Goal: Information Seeking & Learning: Learn about a topic

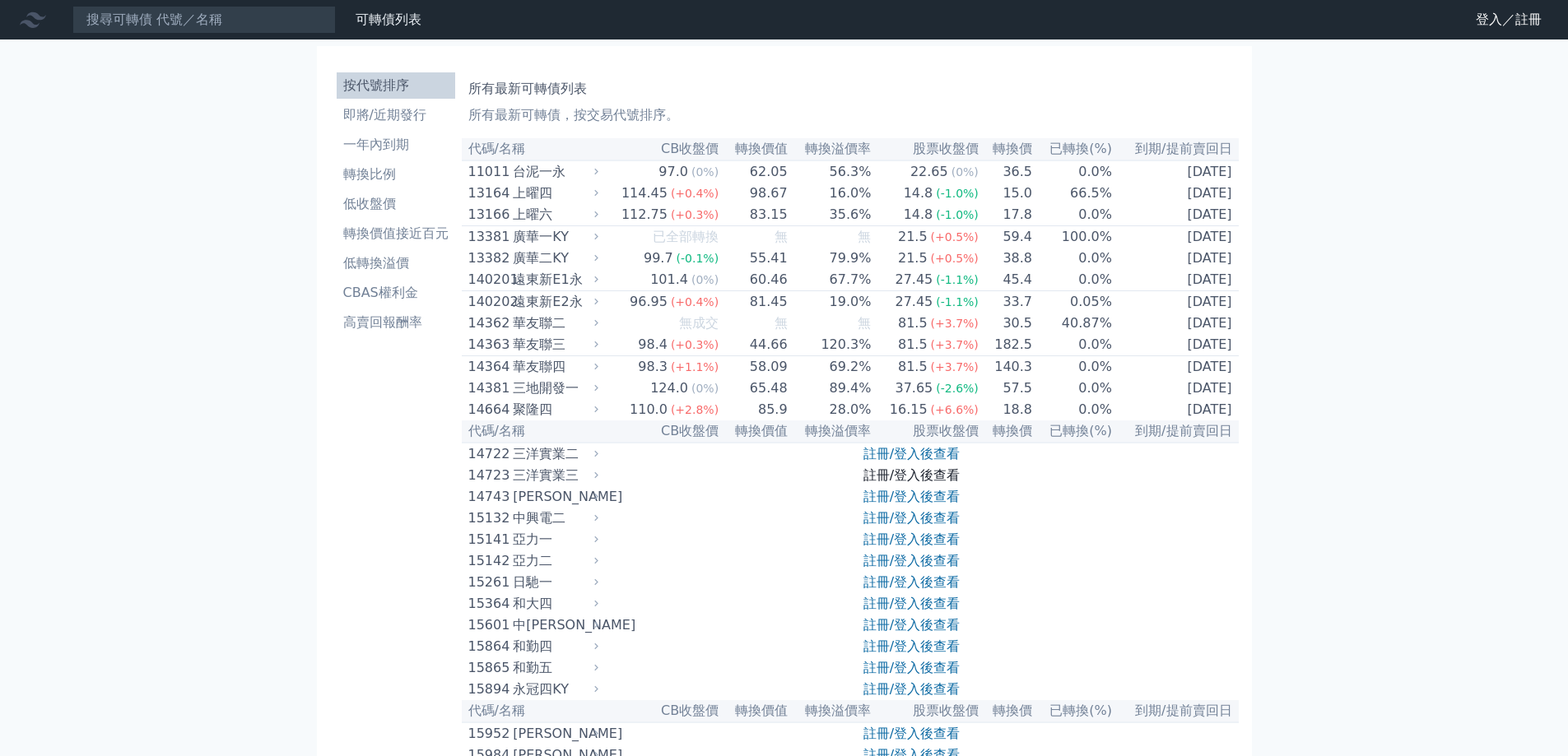
click at [953, 483] on link "註冊/登入後查看" at bounding box center [911, 475] width 96 height 16
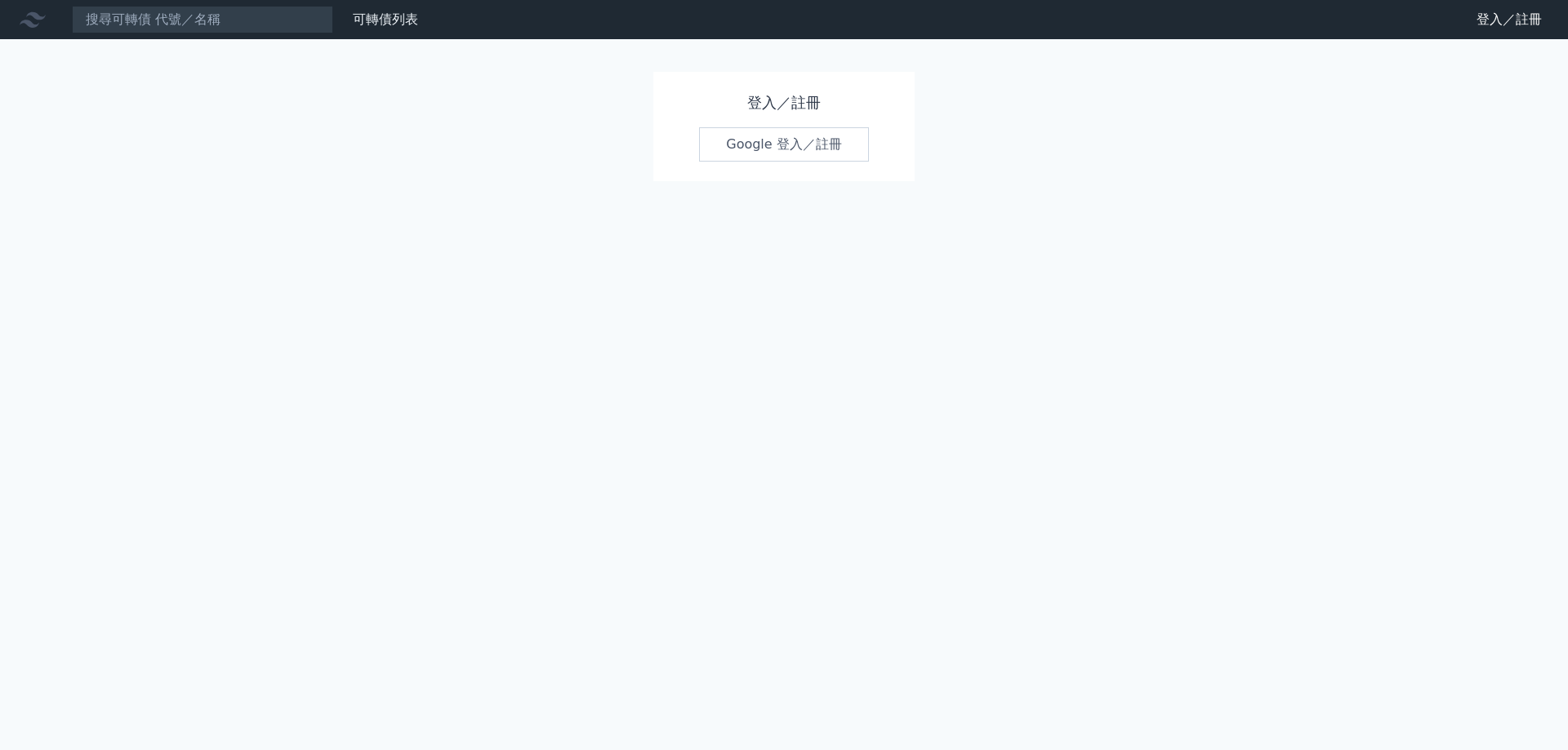
click at [797, 155] on link "Google 登入／註冊" at bounding box center [784, 145] width 170 height 35
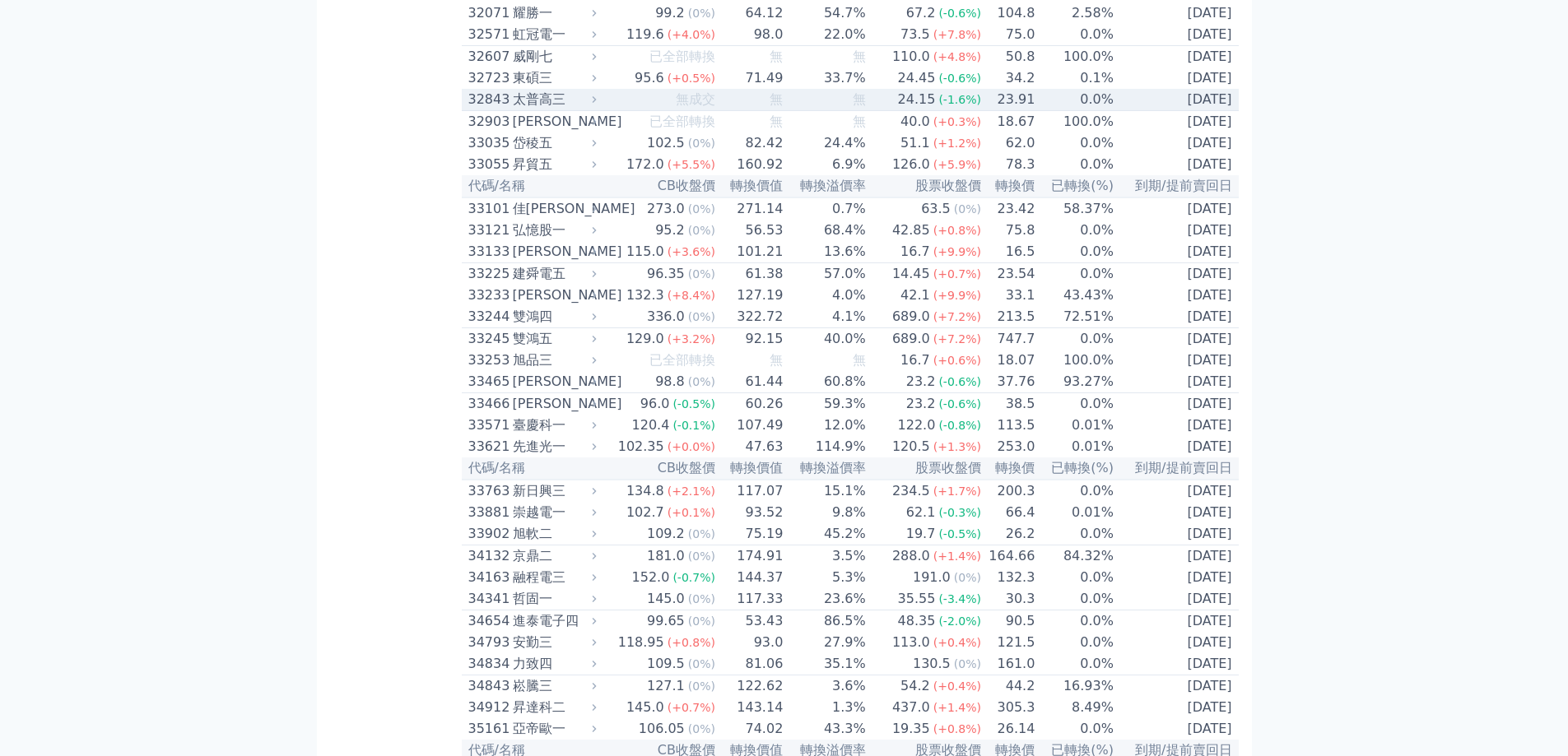
scroll to position [8954, 0]
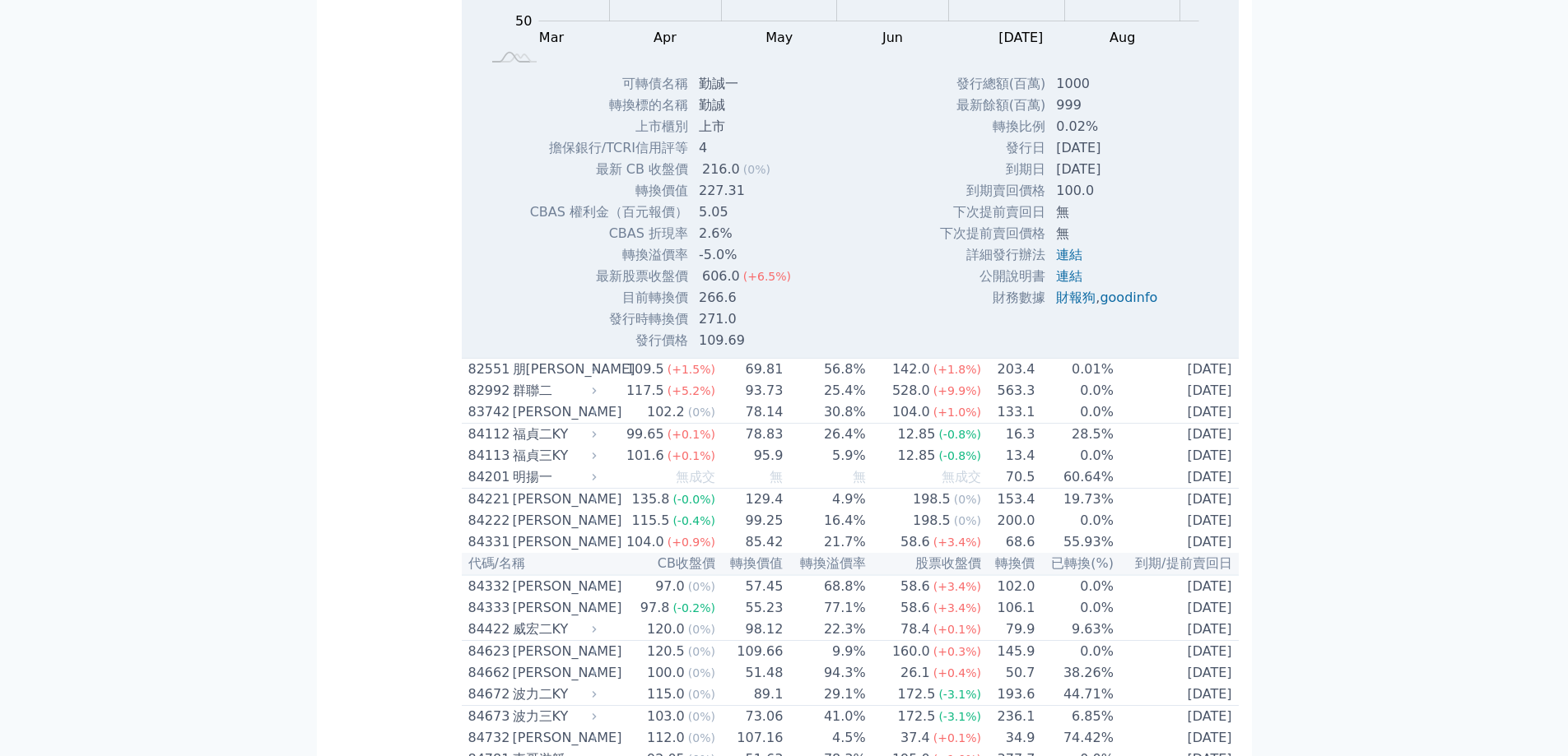
scroll to position [1128, 0]
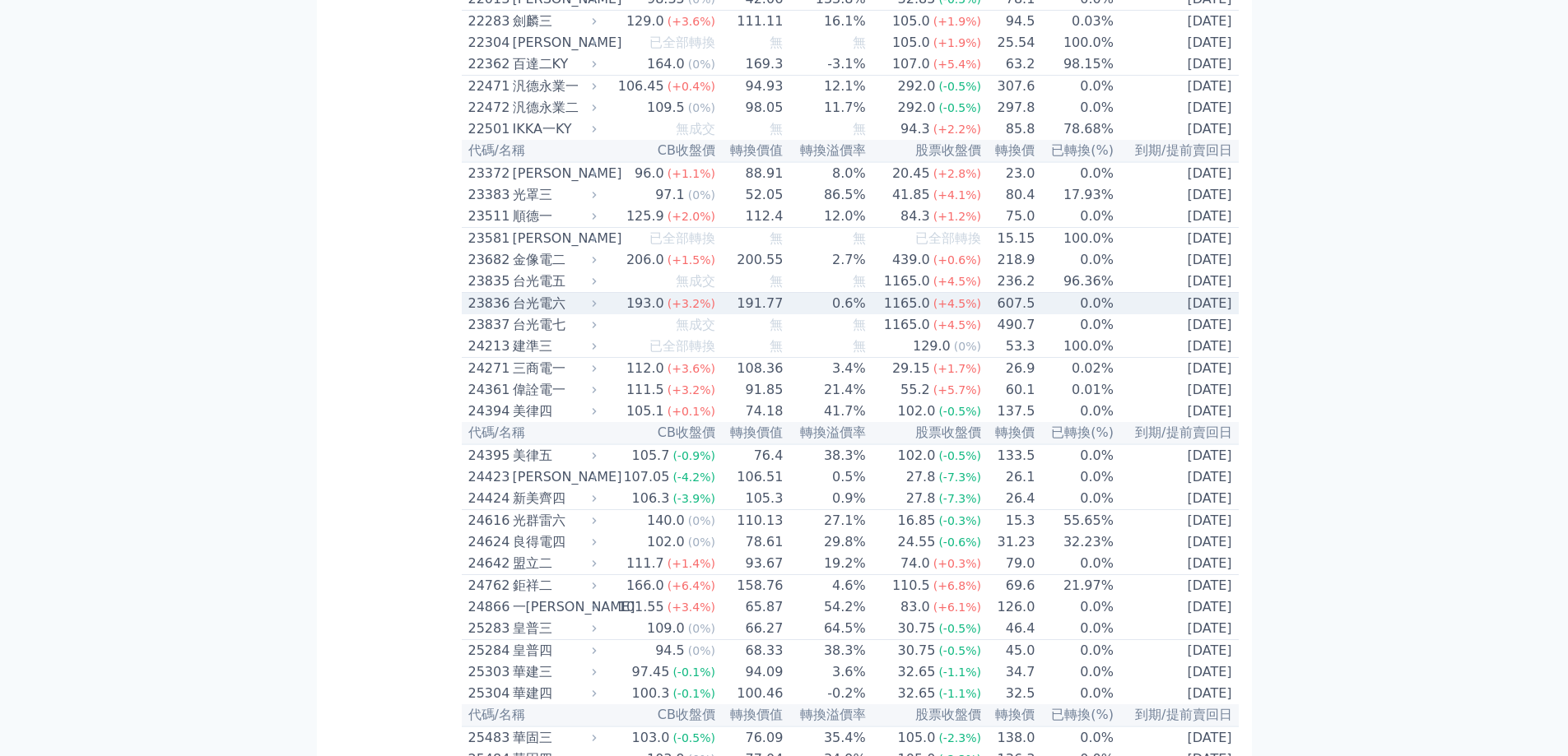
click at [1180, 315] on td "[DATE]" at bounding box center [1176, 304] width 124 height 22
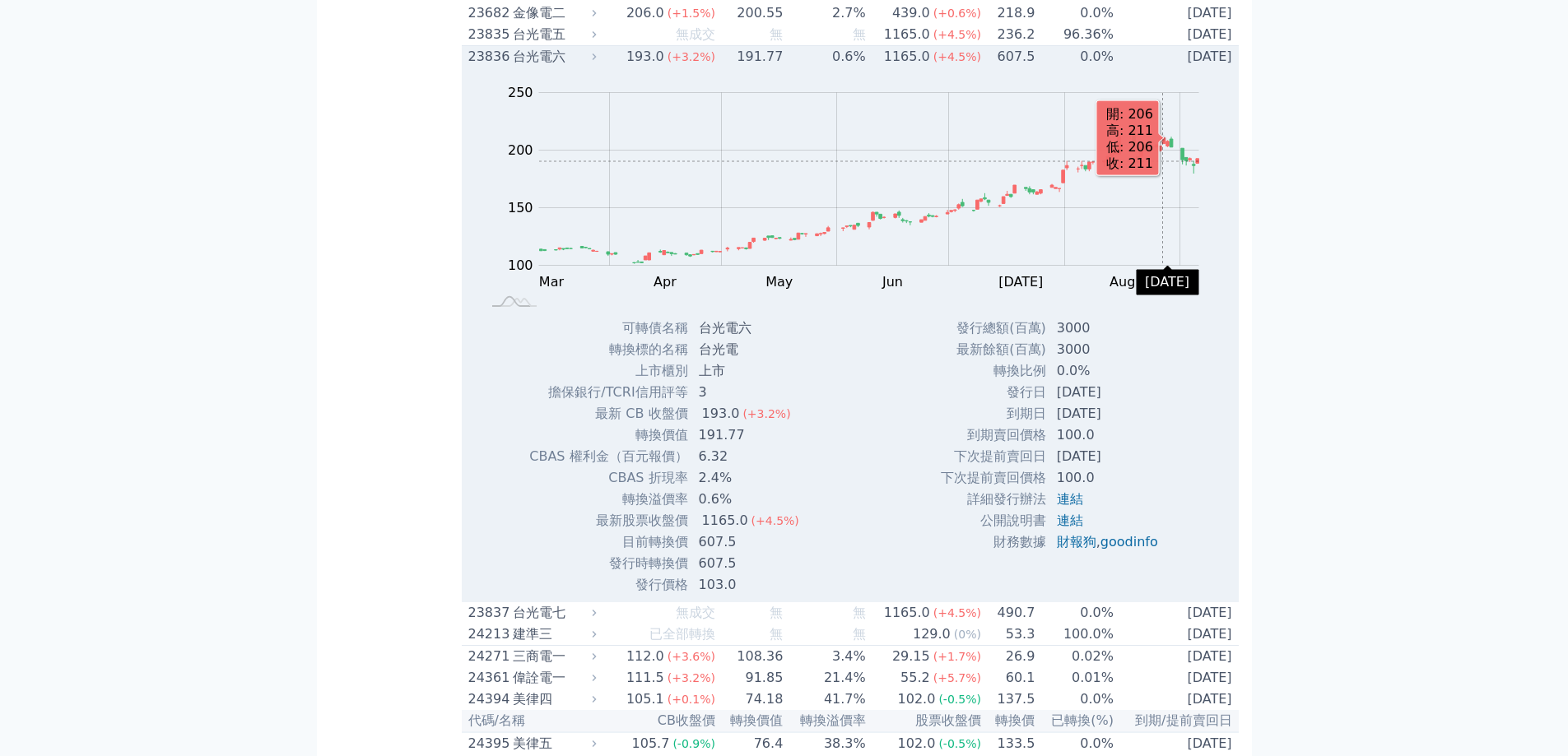
scroll to position [1540, 0]
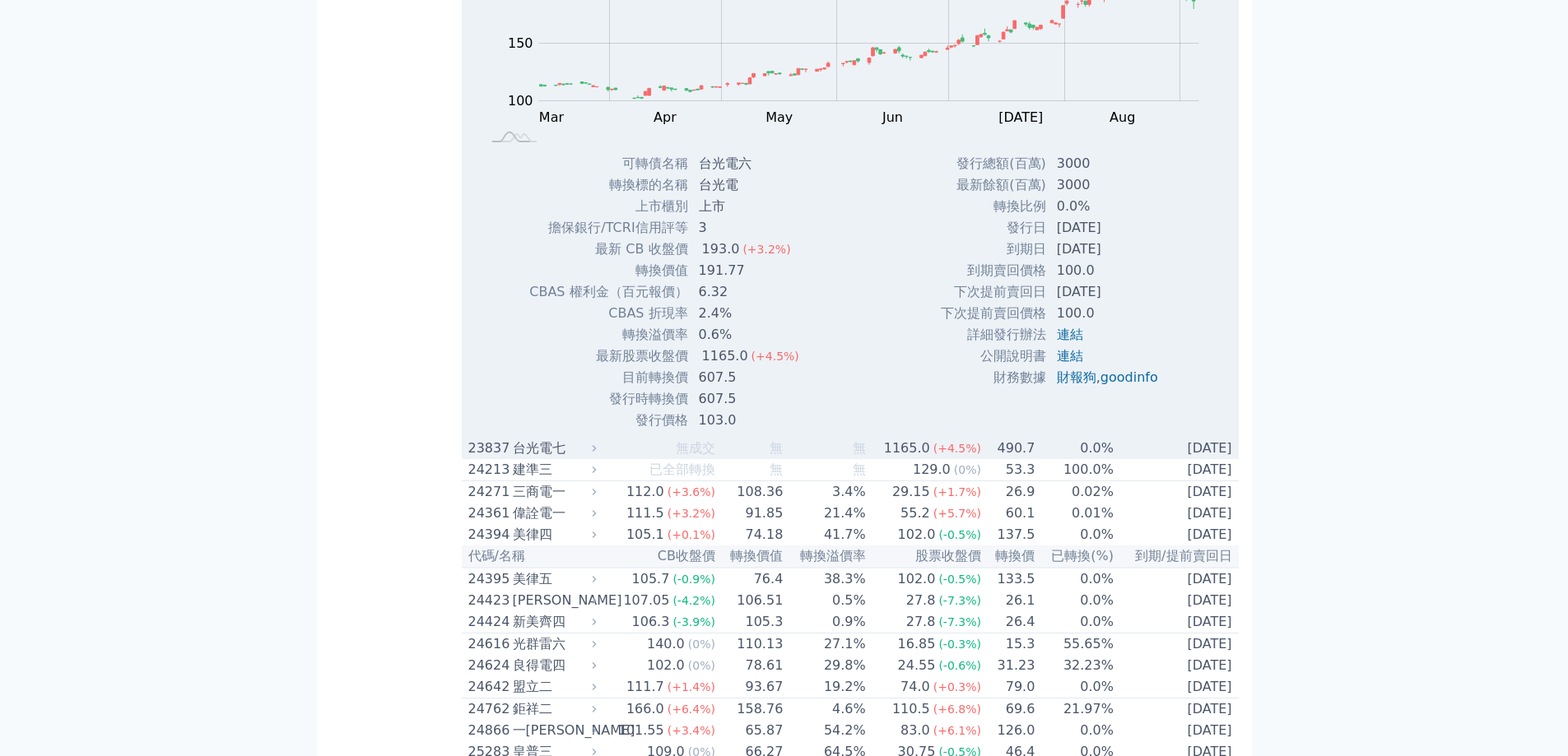
click at [1185, 459] on td "[DATE]" at bounding box center [1176, 448] width 124 height 21
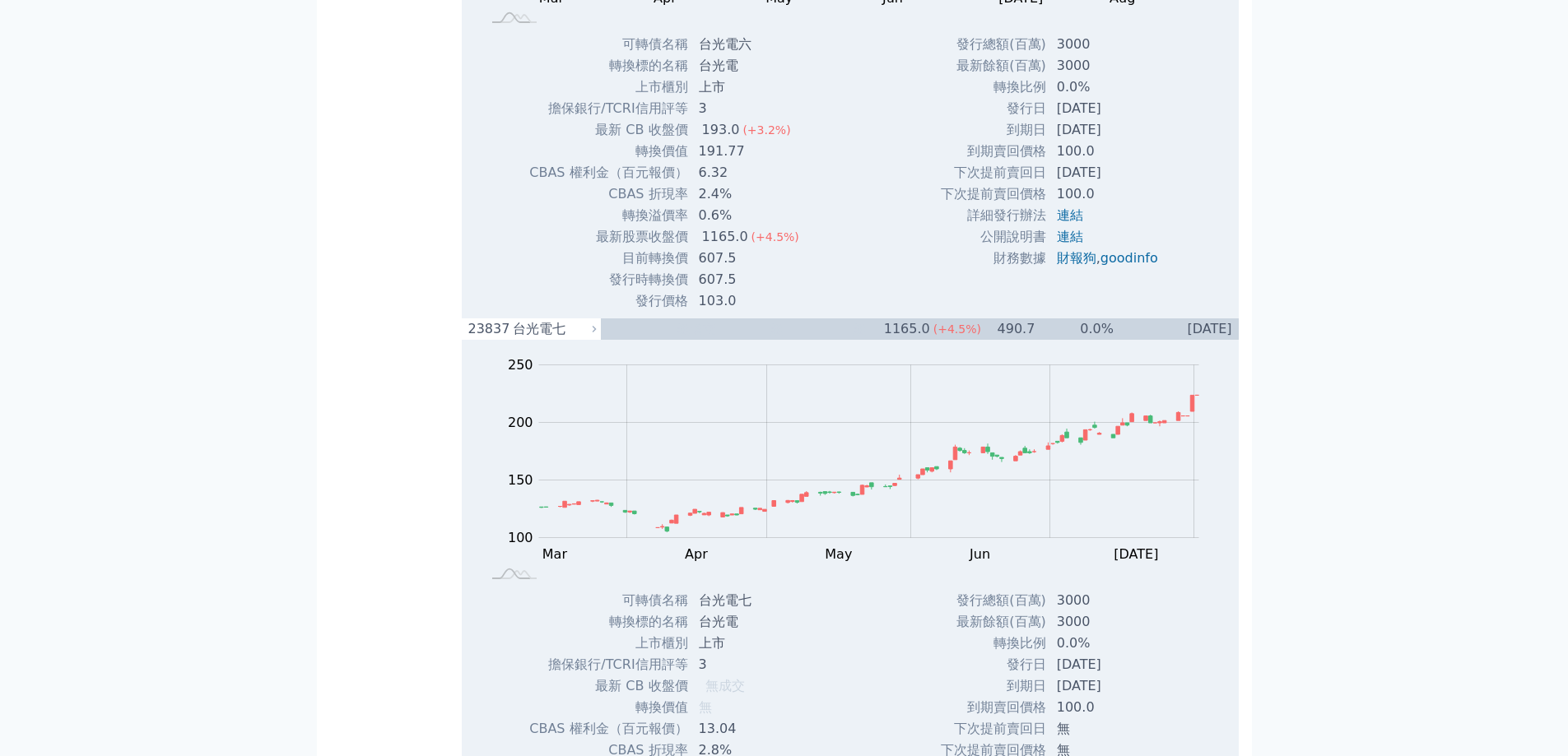
scroll to position [1868, 0]
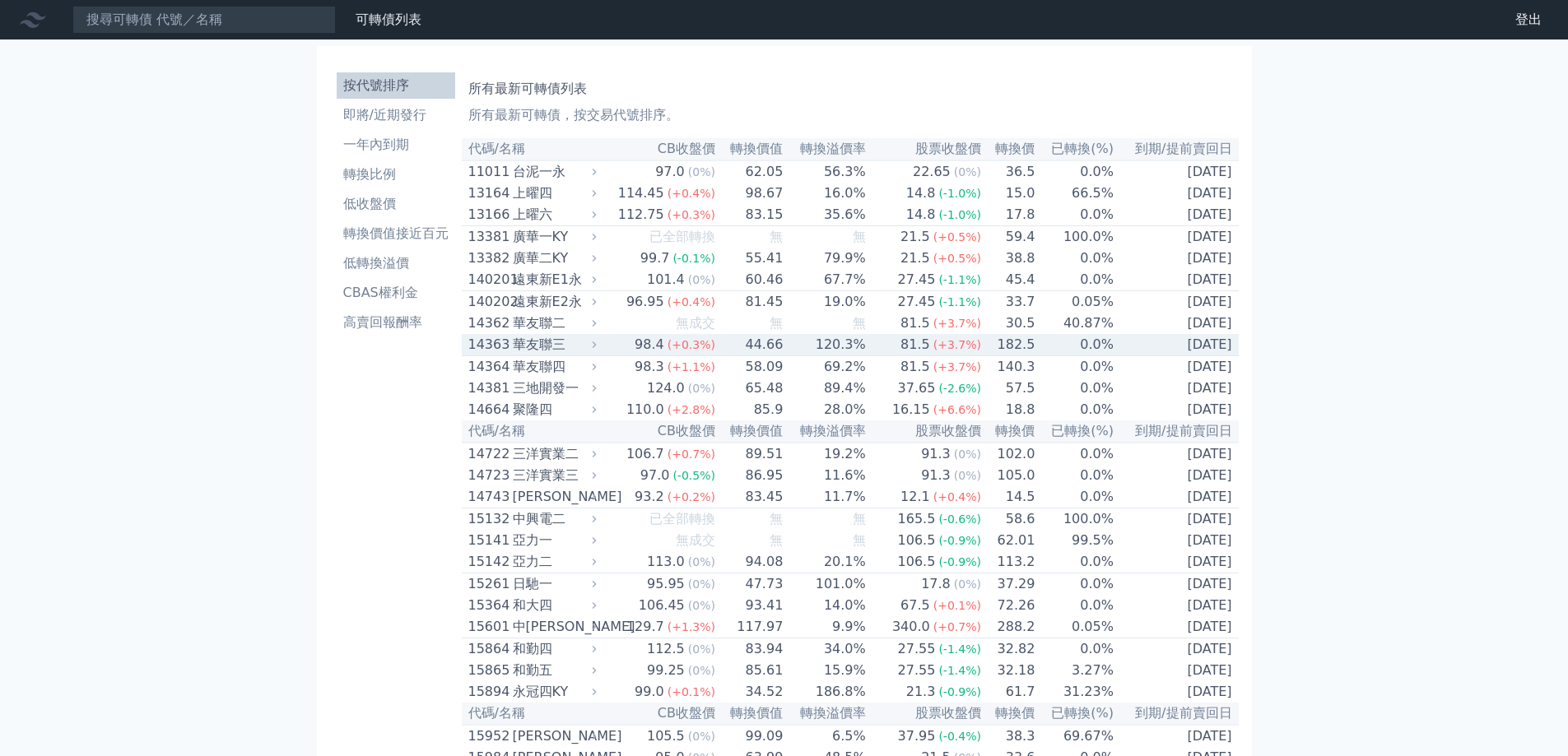
scroll to position [3768, 0]
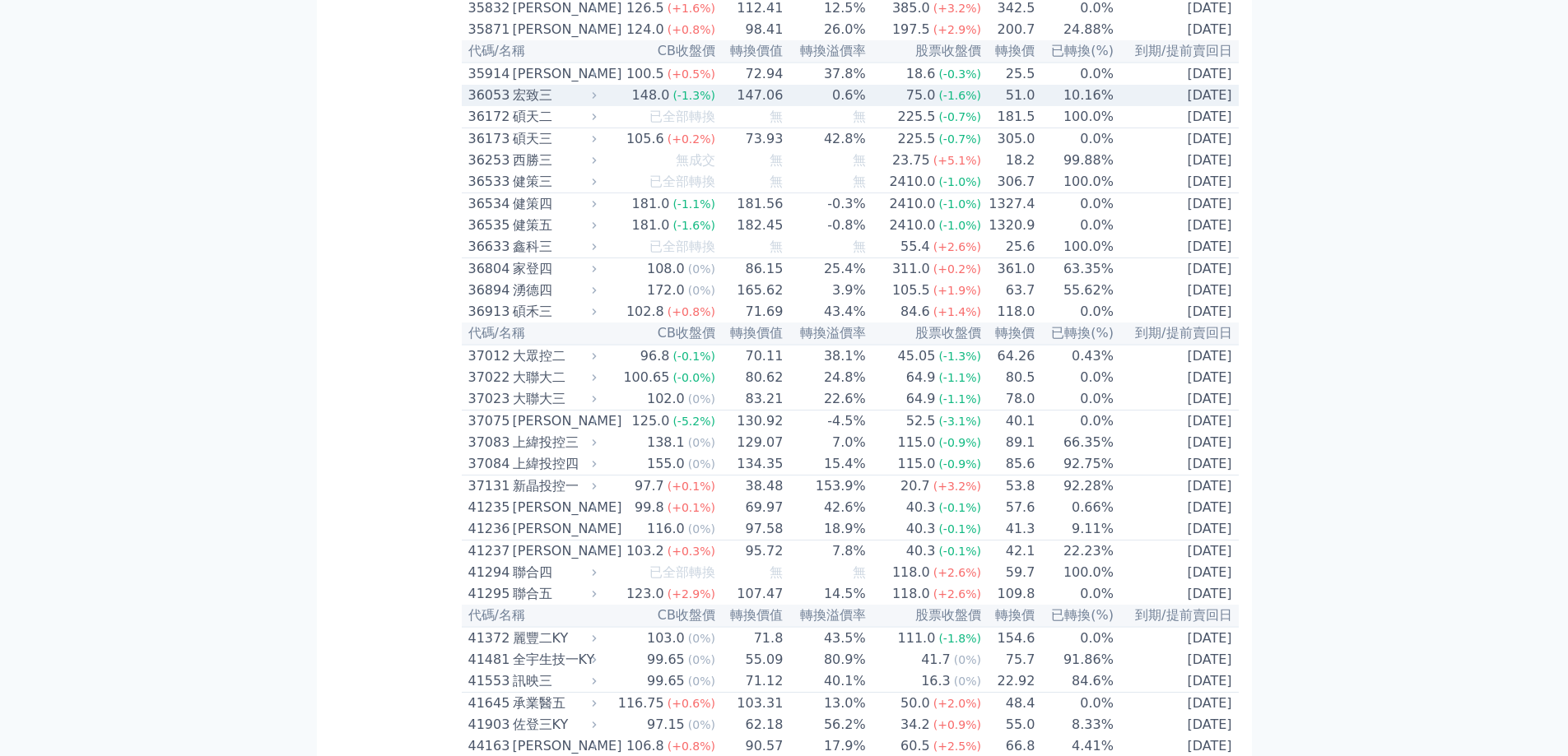
click at [1176, 107] on td "[DATE]" at bounding box center [1176, 95] width 124 height 21
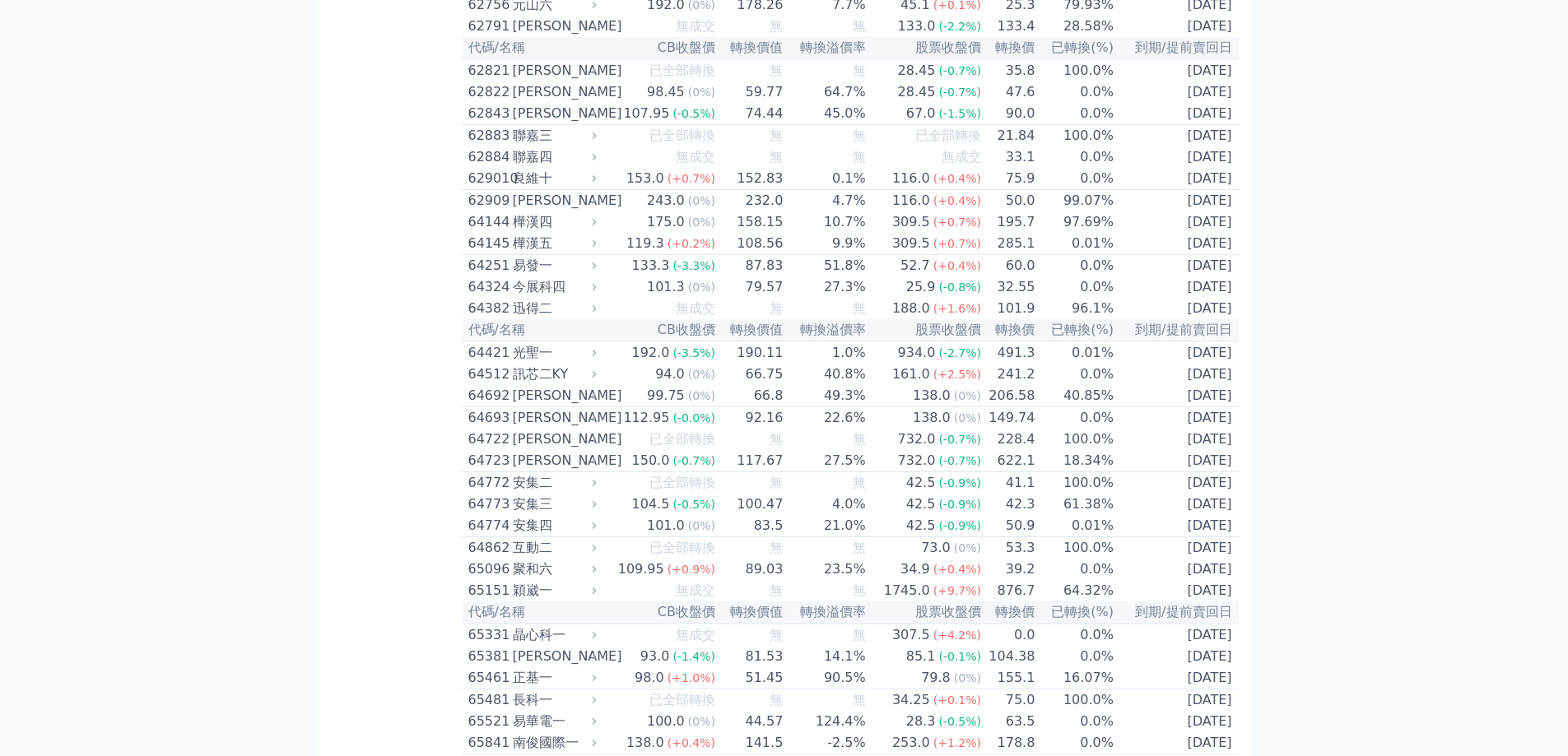
scroll to position [1245, 0]
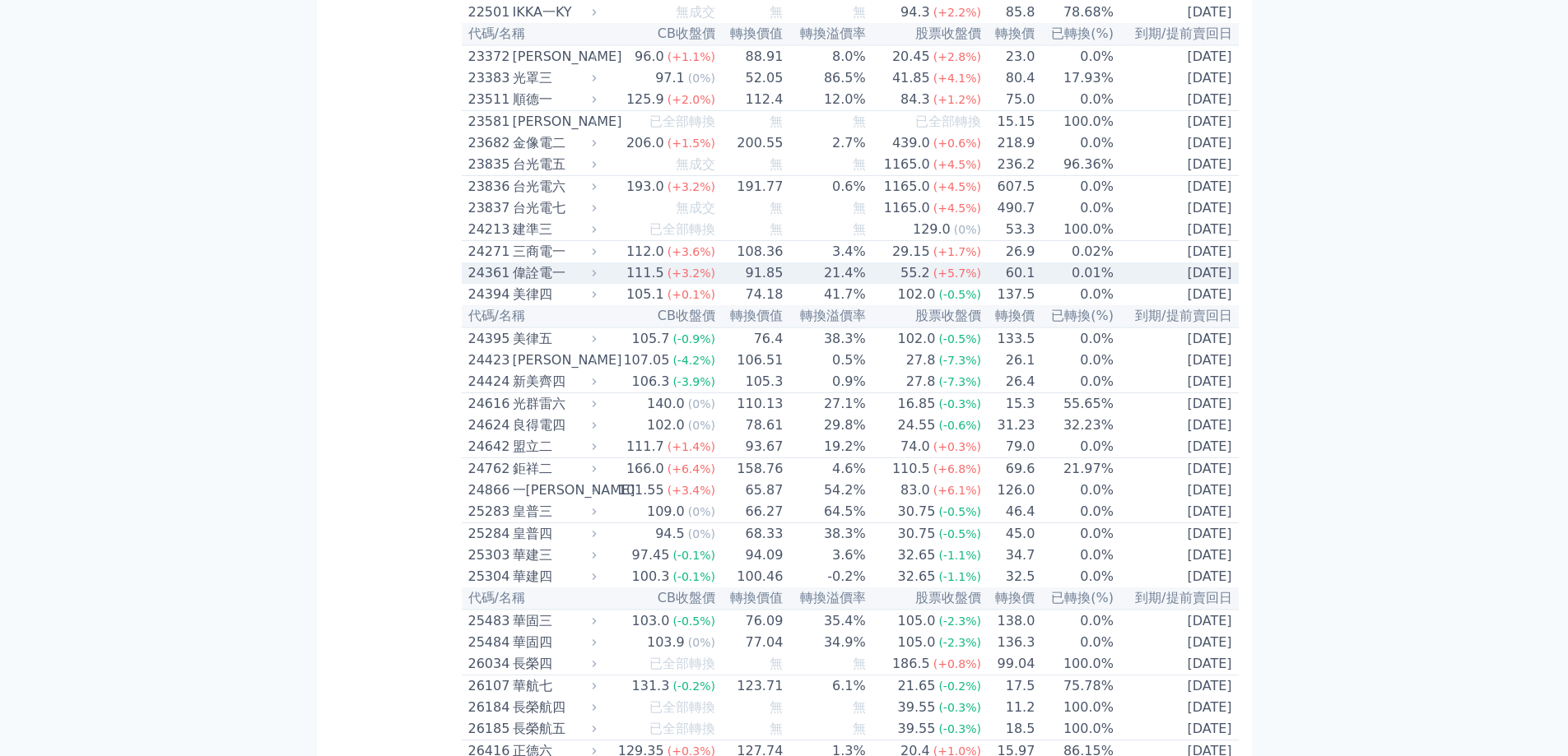
click at [1178, 284] on td "[DATE]" at bounding box center [1176, 273] width 124 height 21
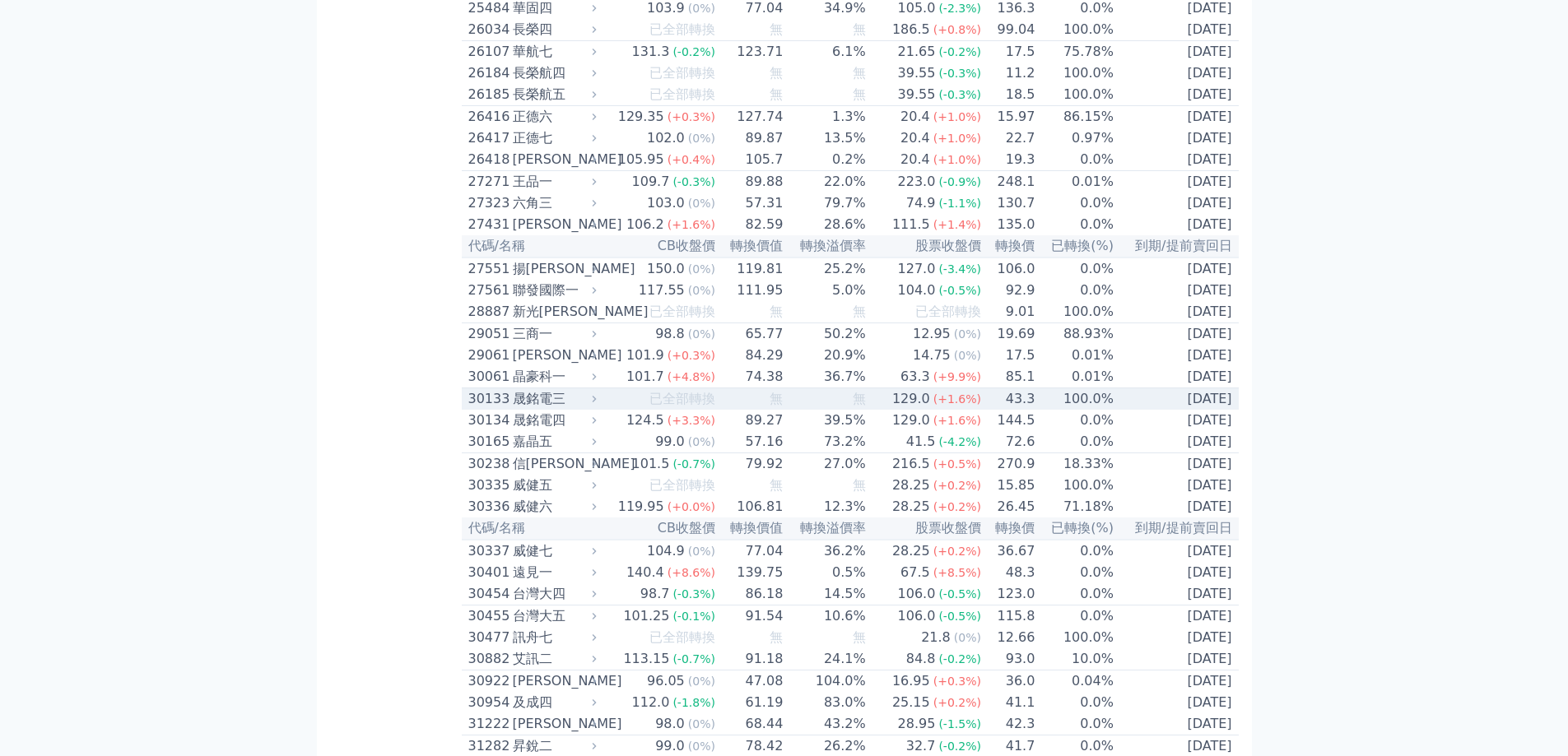
scroll to position [2167, 0]
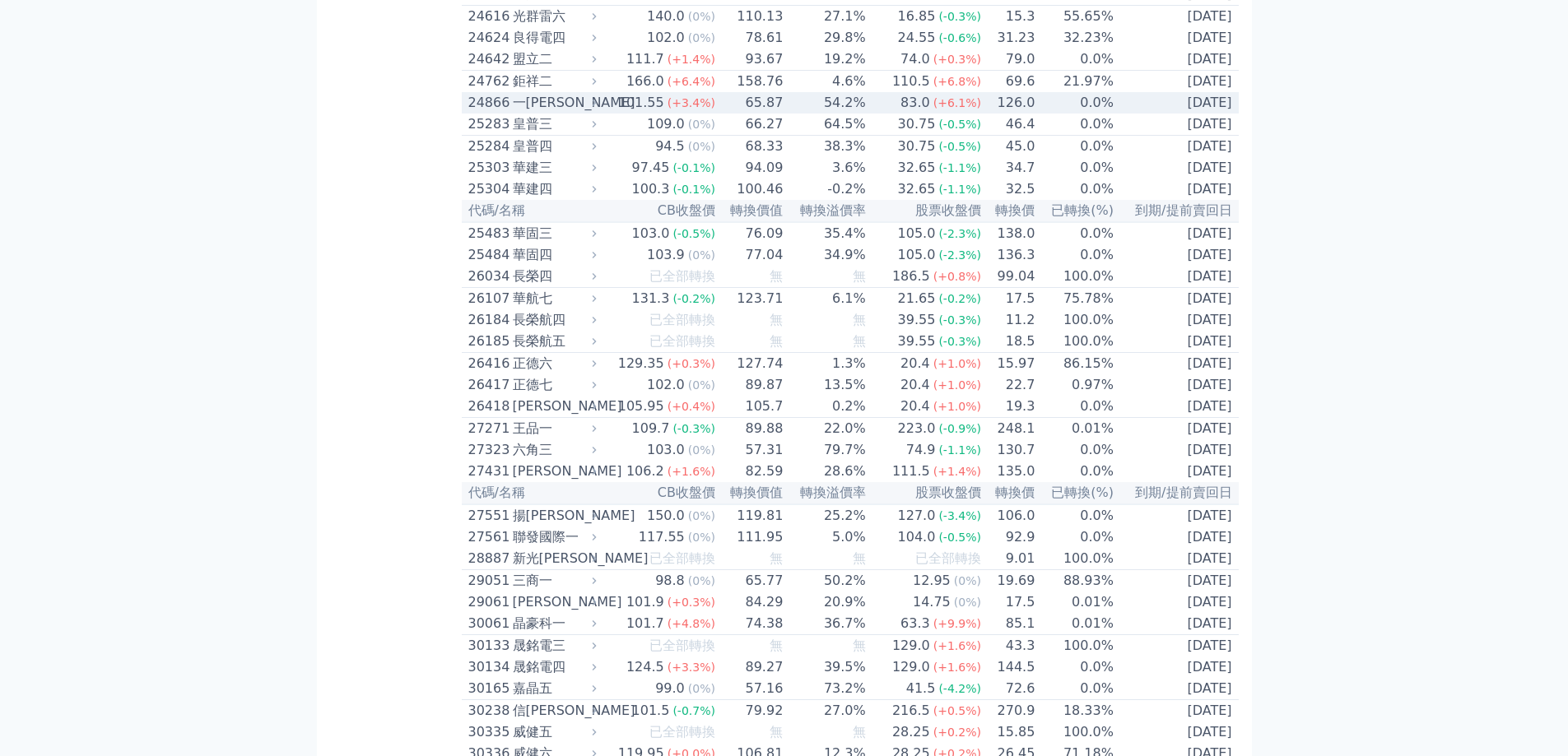
click at [1192, 114] on td "[DATE]" at bounding box center [1176, 102] width 124 height 21
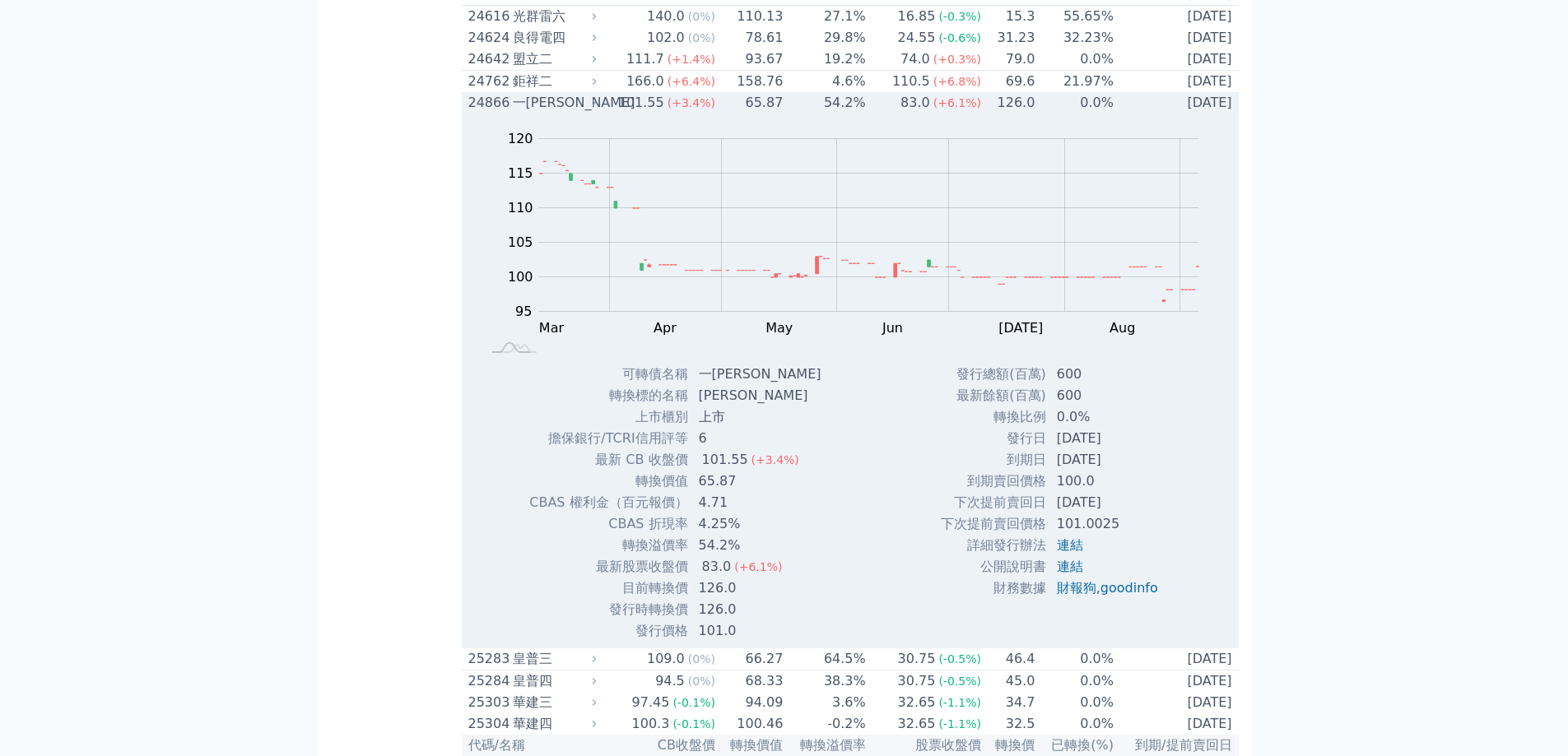
click at [1191, 114] on td "[DATE]" at bounding box center [1176, 102] width 124 height 21
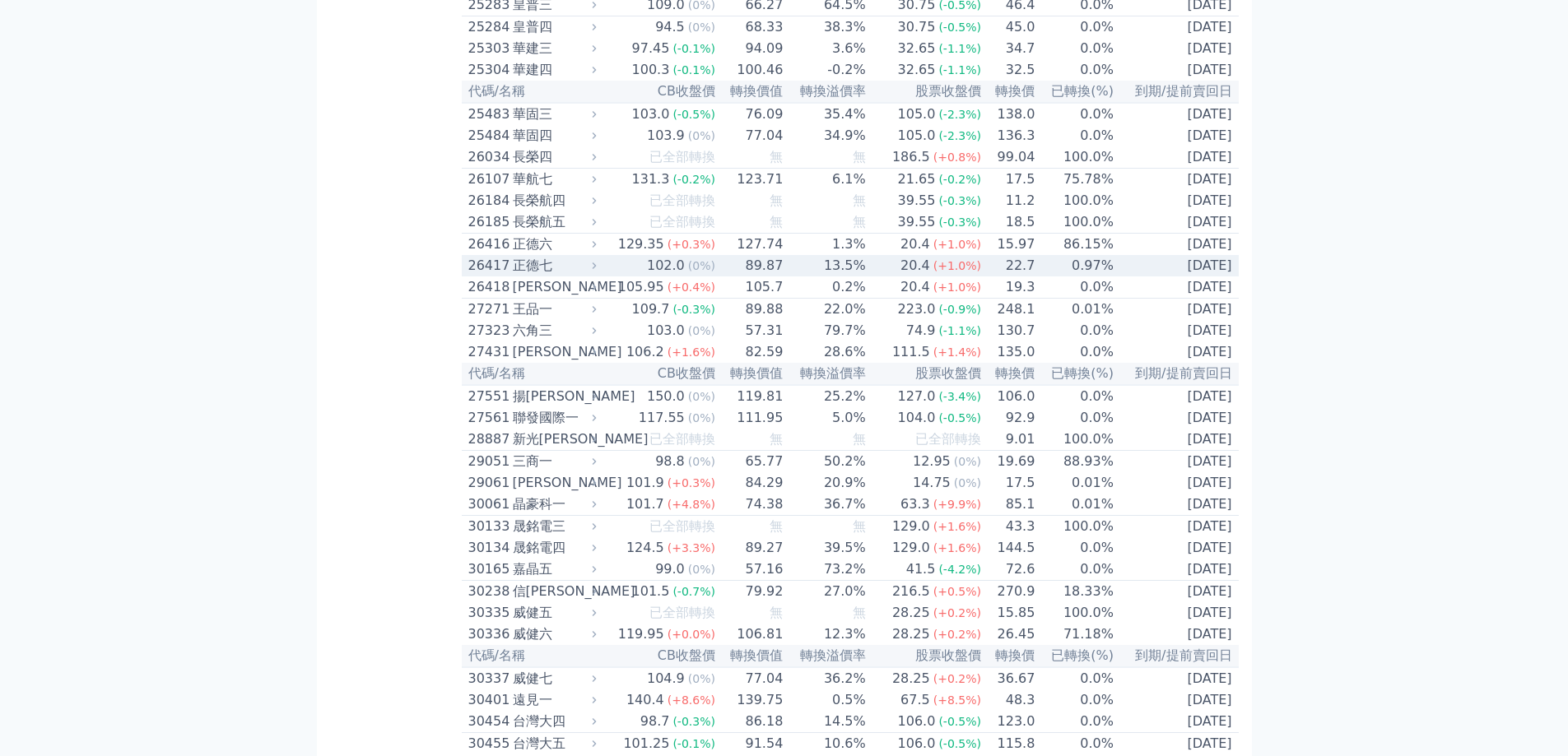
scroll to position [2414, 0]
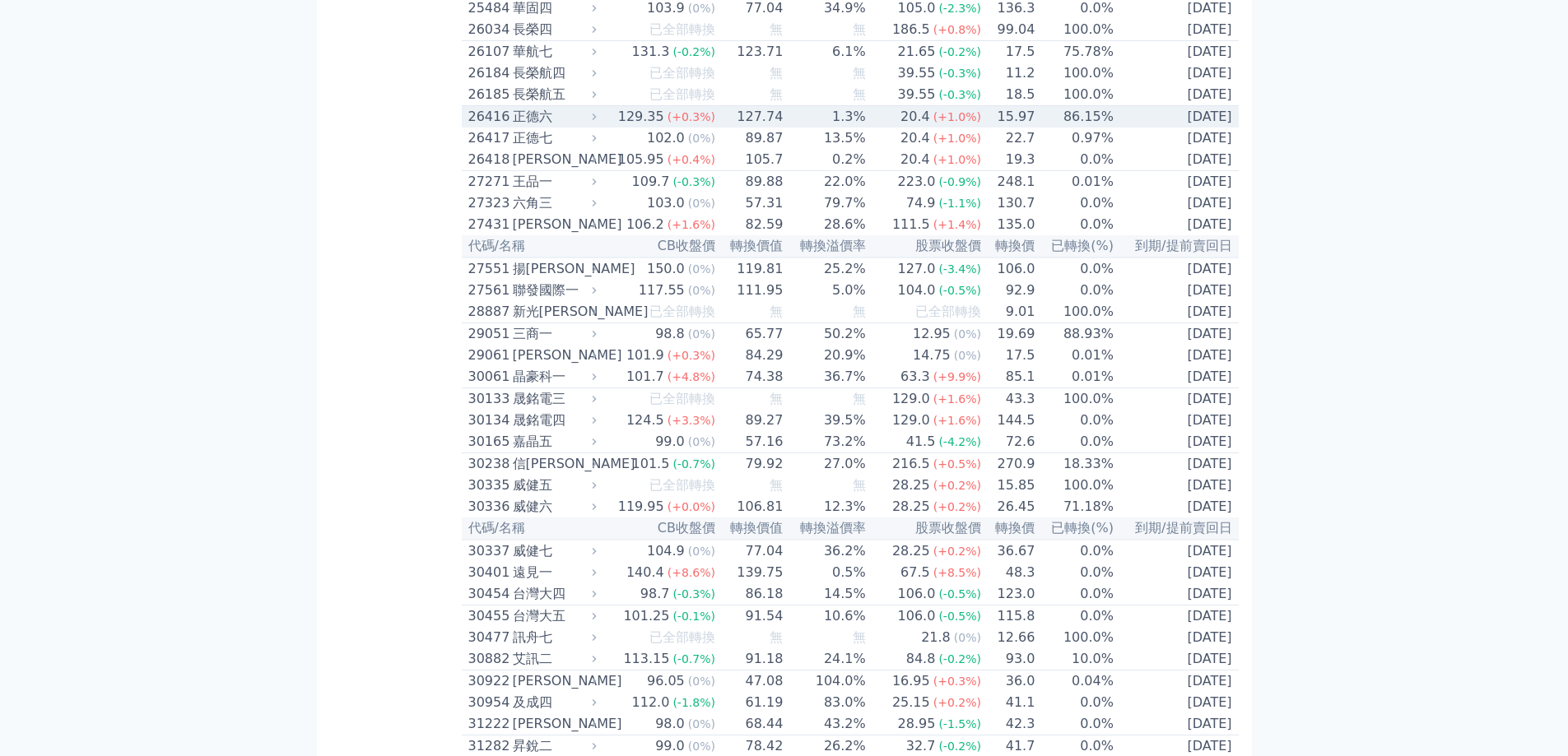
click at [1206, 129] on td "[DATE]" at bounding box center [1176, 118] width 124 height 22
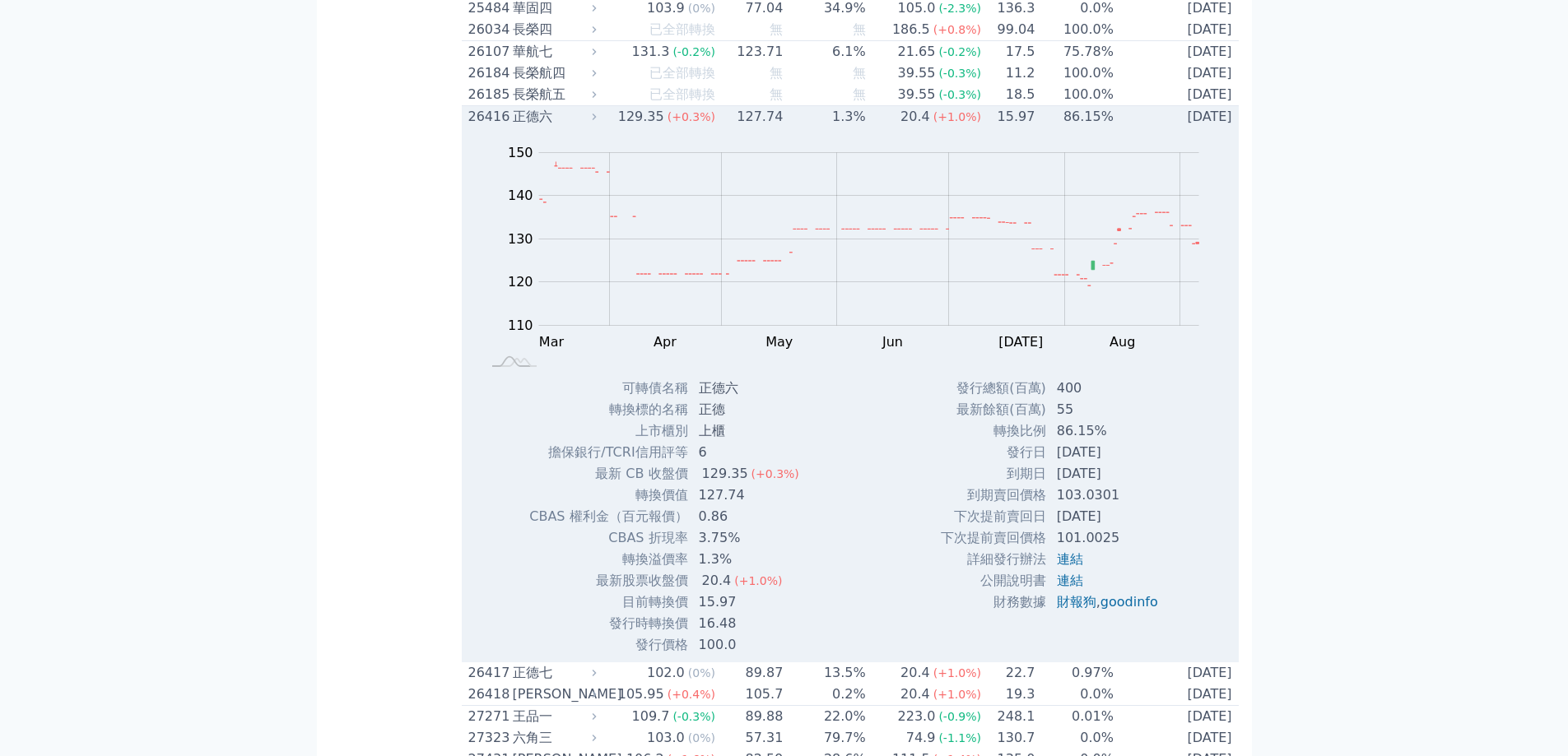
click at [1206, 129] on td "[DATE]" at bounding box center [1176, 118] width 124 height 22
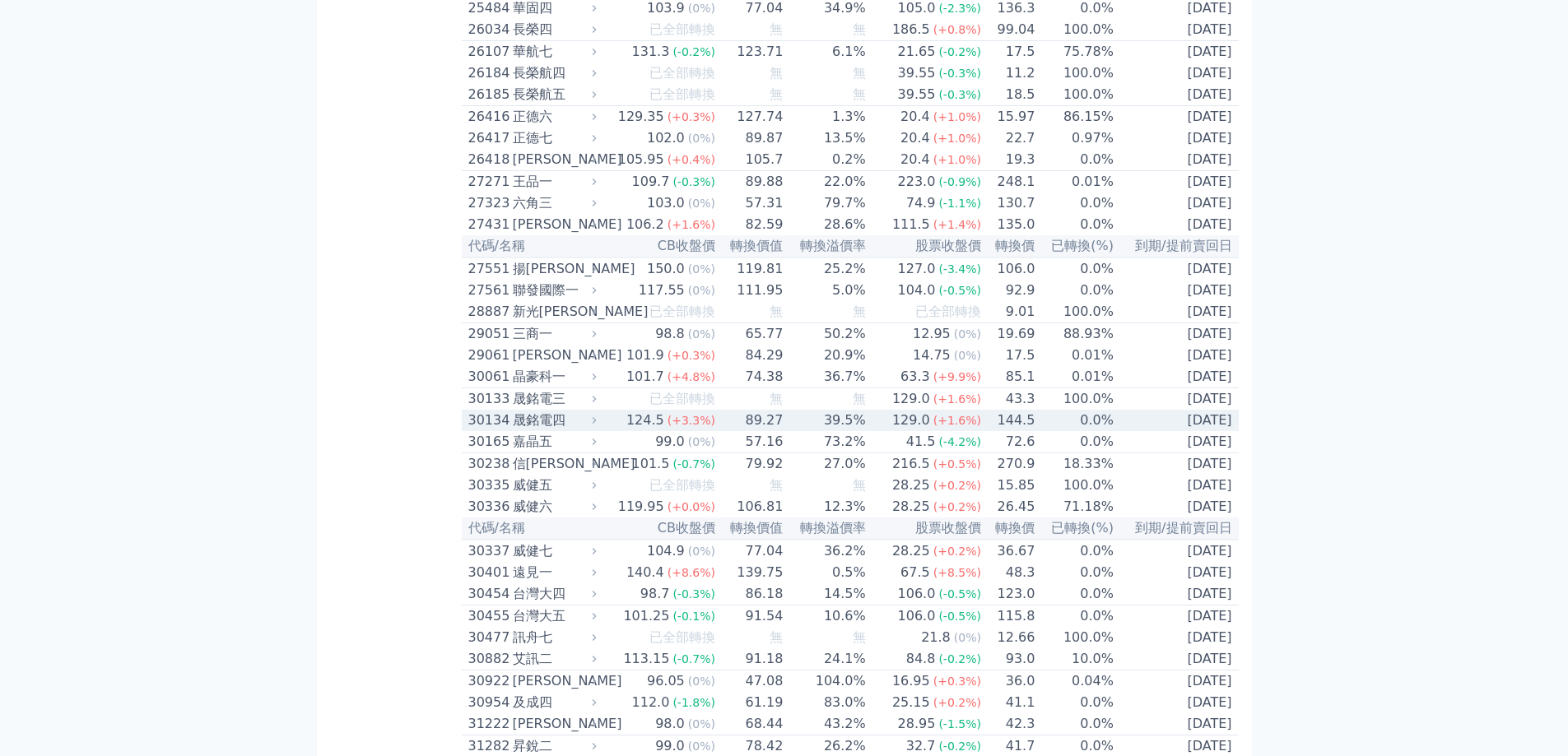
click at [738, 432] on td "89.27" at bounding box center [750, 420] width 67 height 21
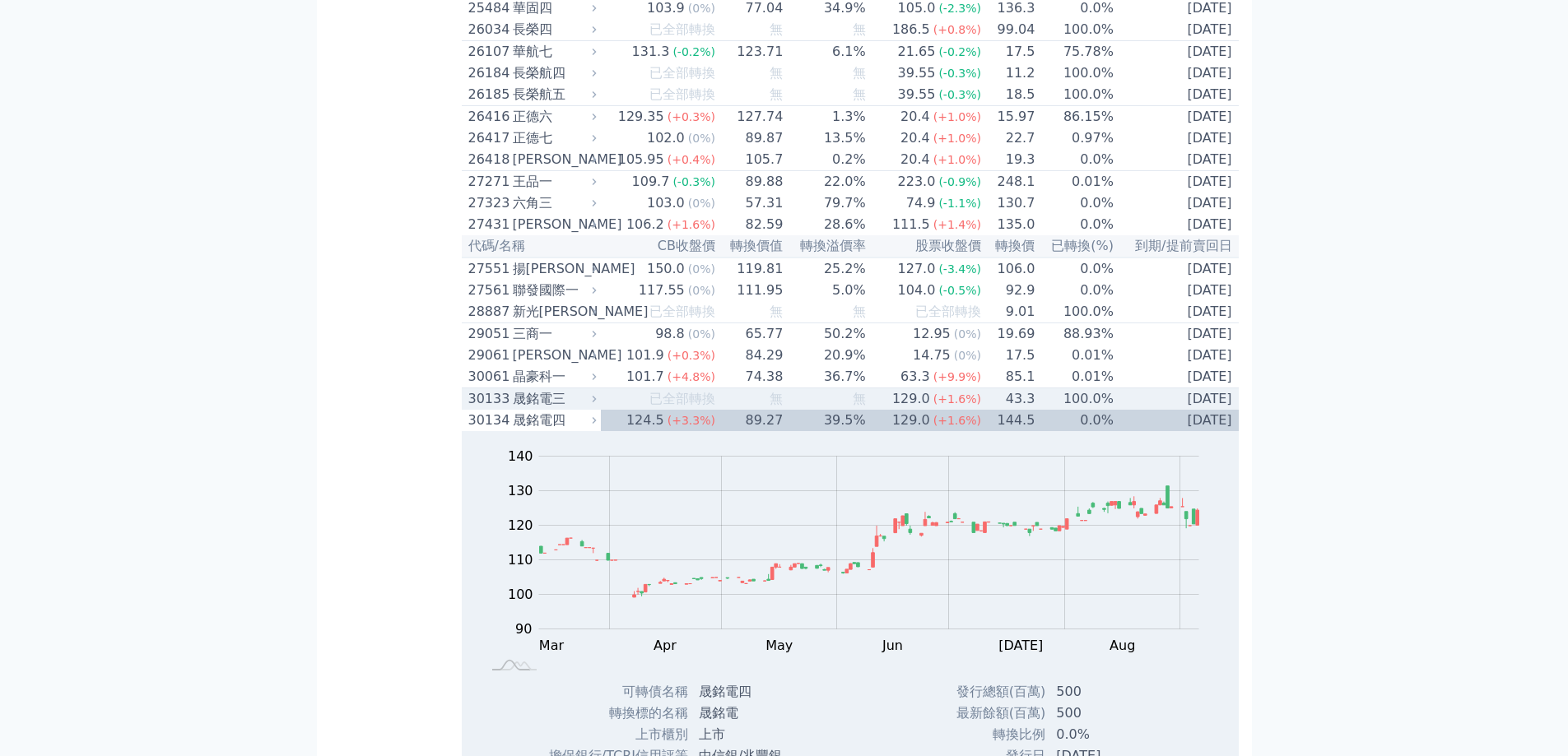
click at [730, 411] on td "無" at bounding box center [750, 400] width 67 height 22
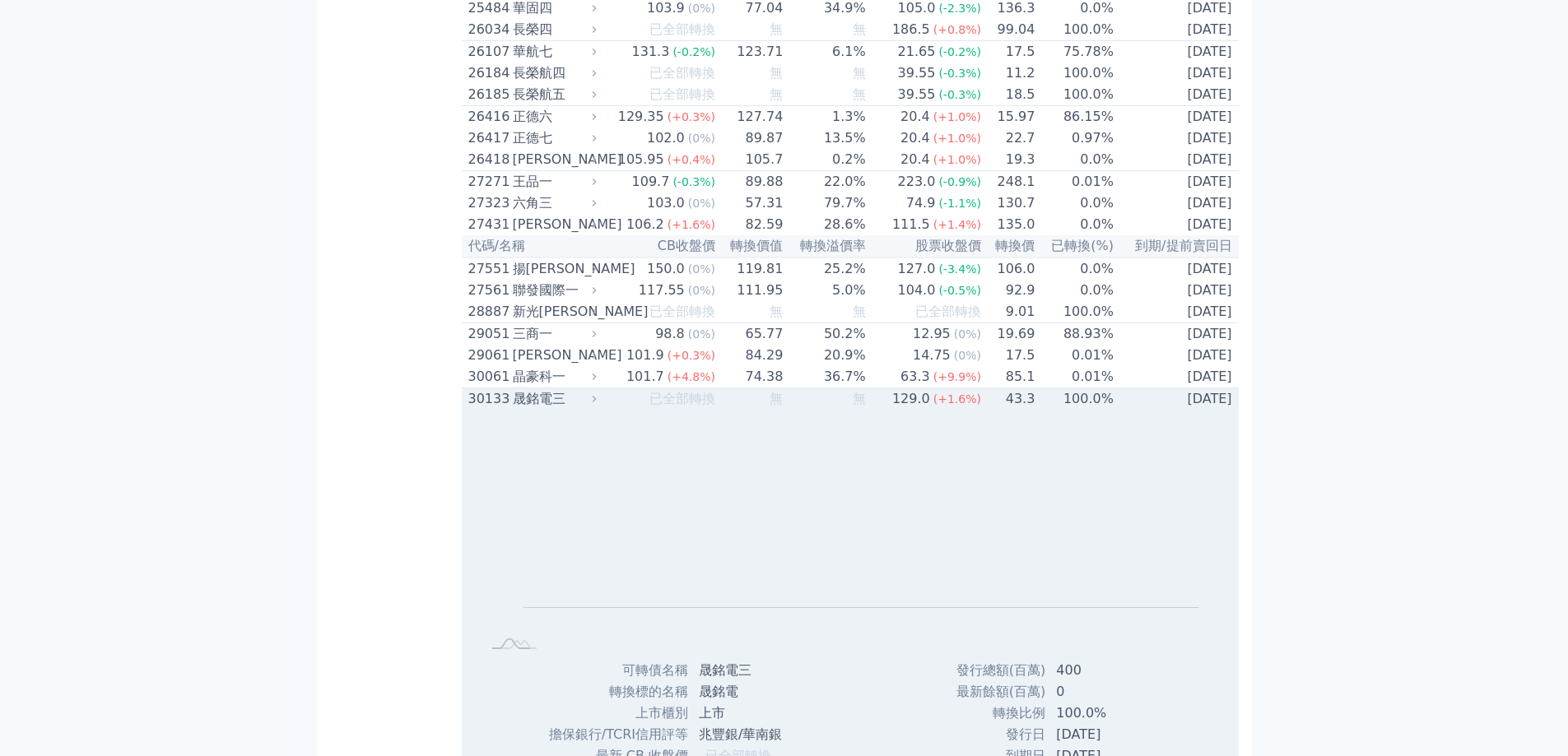
click at [730, 411] on td "無" at bounding box center [750, 400] width 67 height 22
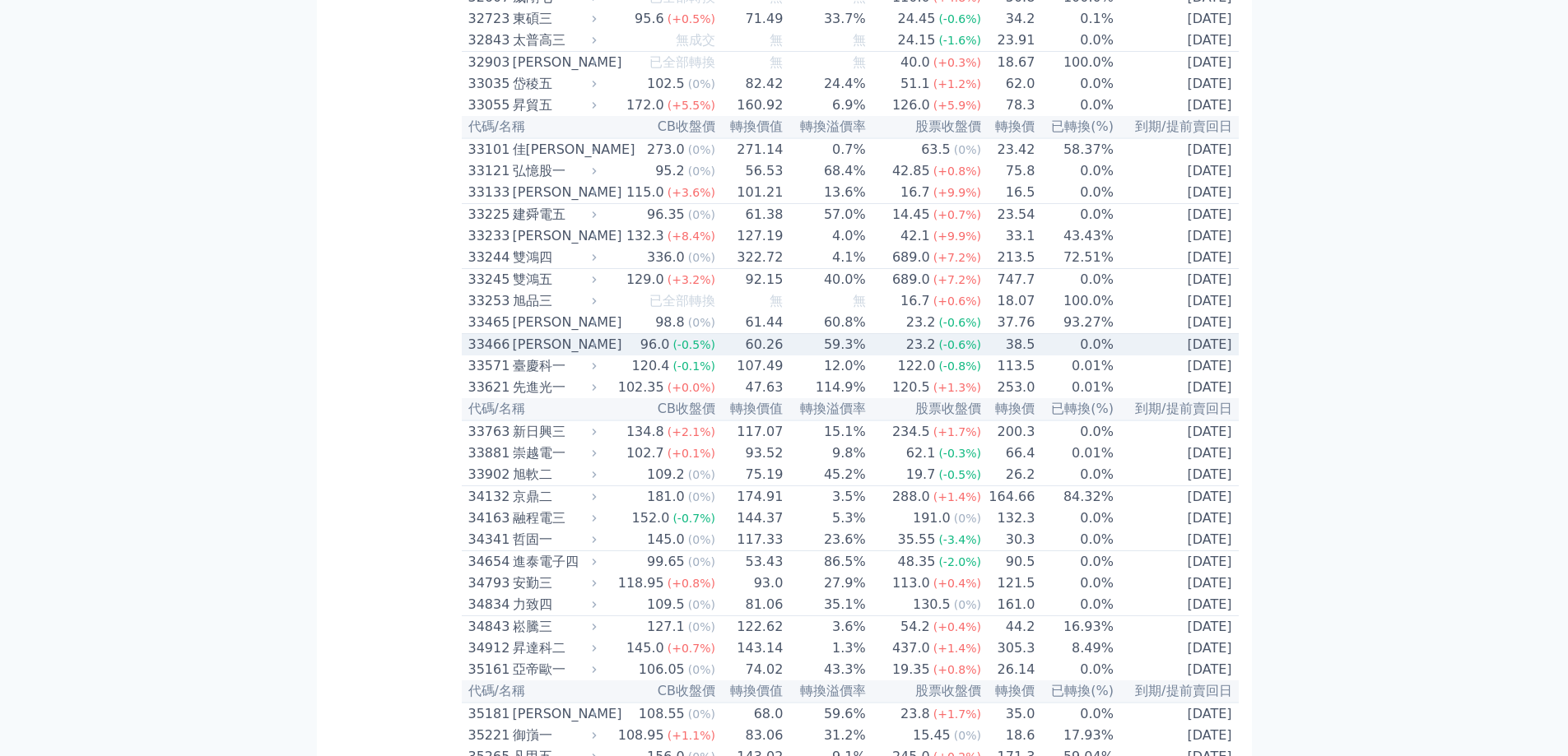
scroll to position [4060, 0]
